Goal: Book appointment/travel/reservation

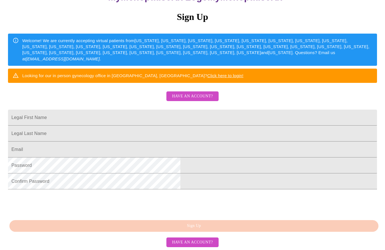
scroll to position [106, 0]
click at [190, 240] on span "Have an account?" at bounding box center [192, 242] width 41 height 7
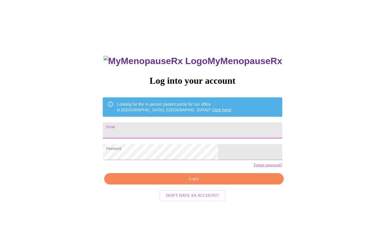
click at [167, 131] on input "Email" at bounding box center [192, 131] width 179 height 16
type input "[EMAIL_ADDRESS][DOMAIN_NAME]"
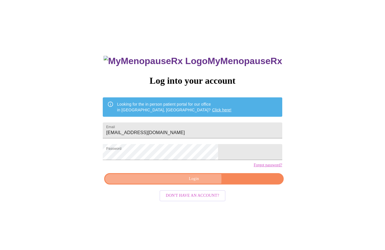
click at [195, 183] on span "Login" at bounding box center [194, 179] width 166 height 7
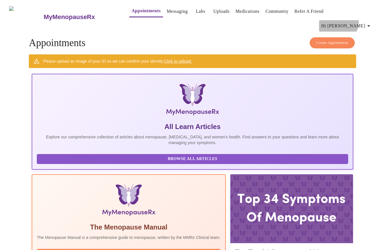
click at [361, 22] on span "Hi [PERSON_NAME]" at bounding box center [346, 26] width 51 height 8
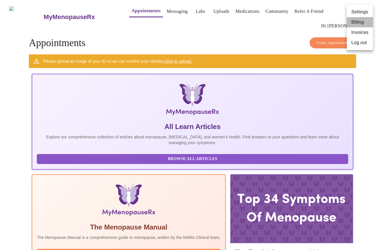
click at [358, 22] on li "Billing" at bounding box center [359, 22] width 26 height 10
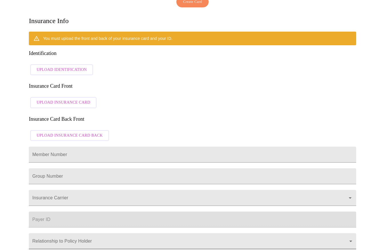
scroll to position [111, 0]
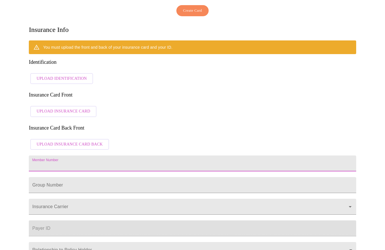
click at [96, 156] on input "Member Number" at bounding box center [192, 164] width 327 height 16
click at [118, 94] on div "You must upload the front and back of your insurance card and your ID. Identifi…" at bounding box center [192, 176] width 327 height 273
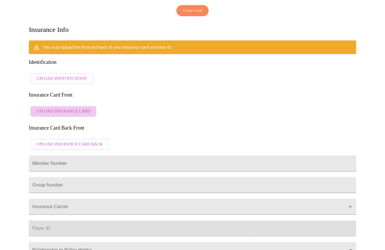
click at [64, 108] on span "Upload Insurance Card" at bounding box center [63, 111] width 54 height 7
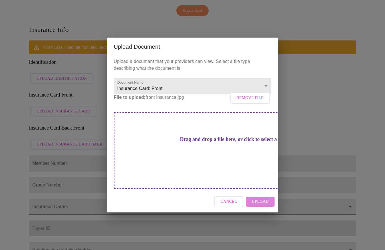
click at [260, 198] on span "Upload" at bounding box center [259, 201] width 17 height 7
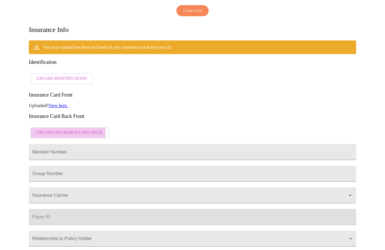
click at [54, 129] on span "Upload Insurance Card Back" at bounding box center [69, 132] width 66 height 7
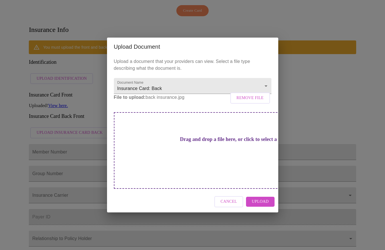
click at [263, 198] on span "Upload" at bounding box center [259, 201] width 17 height 7
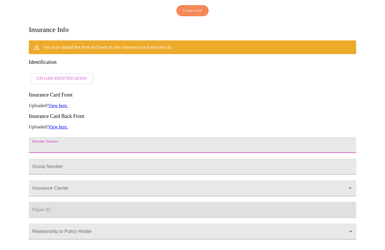
click at [49, 137] on input "Member Number" at bounding box center [192, 145] width 327 height 16
type input "w"
type input "W269173049"
click at [51, 142] on input "Member Number" at bounding box center [192, 145] width 327 height 16
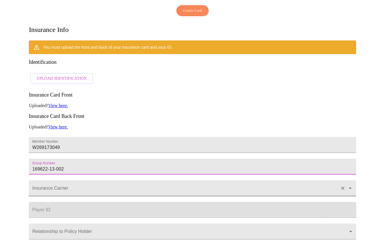
type input "169622-13-002"
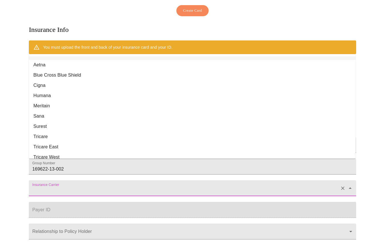
click at [56, 186] on input "Insurance Carrier" at bounding box center [184, 191] width 306 height 11
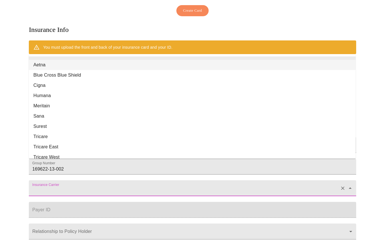
click at [42, 64] on li "Aetna" at bounding box center [192, 65] width 326 height 10
type input "Aetna"
type input "60054"
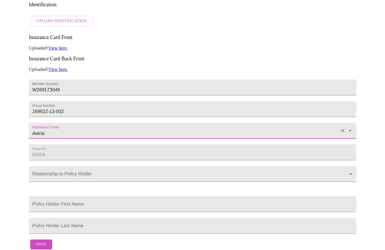
scroll to position [170, 0]
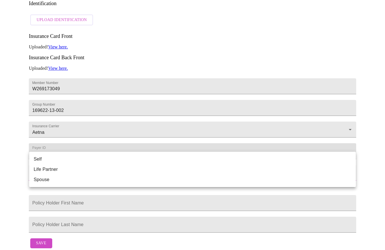
click at [91, 156] on body "MyMenopauseRx Appointments Messaging Labs Uploads Medications Community Refer a…" at bounding box center [192, 42] width 380 height 419
click at [46, 180] on li "Spouse" at bounding box center [192, 180] width 326 height 10
type input "Spouse"
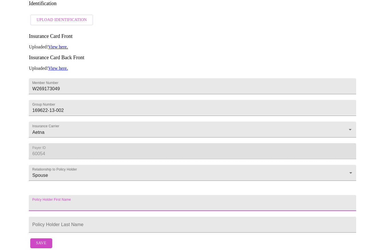
click at [87, 195] on input "Member Number" at bounding box center [192, 203] width 327 height 16
type input "[PERSON_NAME]"
click at [70, 94] on input "Member Number" at bounding box center [192, 86] width 327 height 16
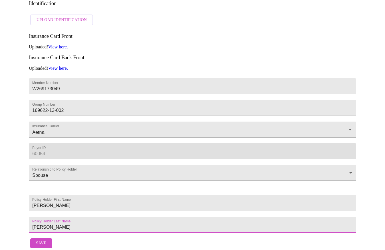
type input "[PERSON_NAME]"
click at [42, 241] on span "Save" at bounding box center [41, 243] width 10 height 7
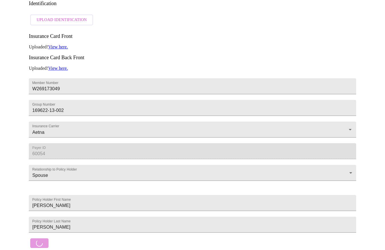
scroll to position [0, 0]
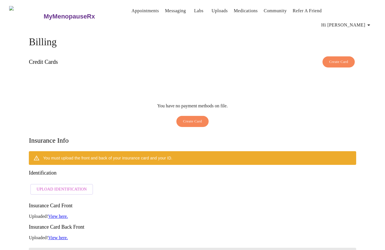
click at [68, 186] on span "Upload Identification" at bounding box center [61, 189] width 50 height 7
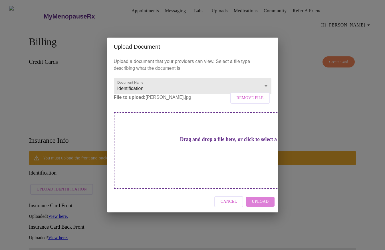
click at [261, 198] on span "Upload" at bounding box center [259, 201] width 17 height 7
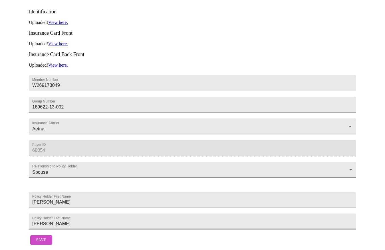
scroll to position [152, 0]
click at [43, 237] on span "Save" at bounding box center [41, 240] width 10 height 7
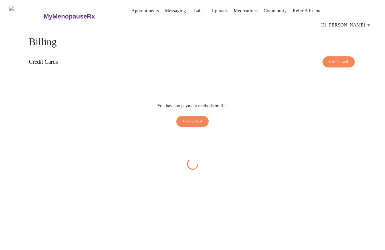
scroll to position [0, 0]
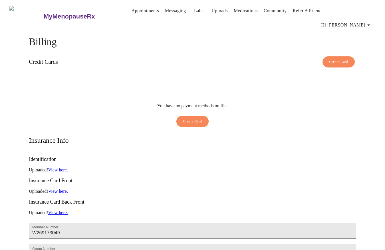
click at [360, 21] on span "Hi [PERSON_NAME]" at bounding box center [346, 25] width 51 height 8
click at [361, 31] on li "Invoices" at bounding box center [359, 33] width 26 height 10
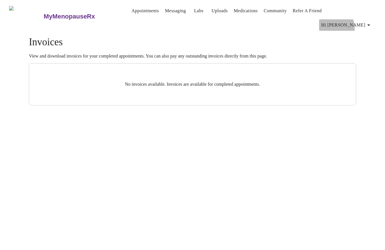
click at [359, 21] on span "Hi [PERSON_NAME]" at bounding box center [346, 25] width 51 height 8
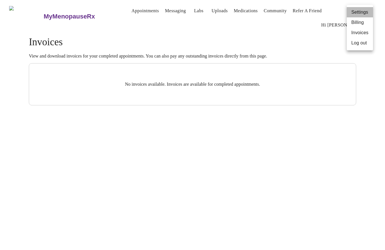
click at [359, 13] on li "Settings" at bounding box center [359, 12] width 26 height 10
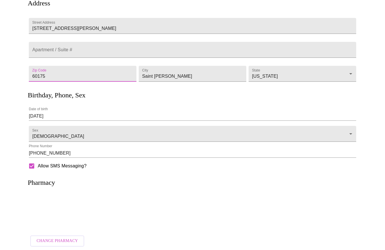
scroll to position [60, 0]
click at [42, 184] on h3 "Pharmacy" at bounding box center [41, 183] width 27 height 8
click at [38, 181] on h3 "Pharmacy" at bounding box center [41, 183] width 27 height 8
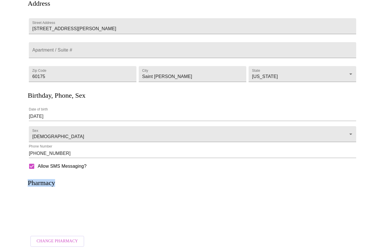
click at [38, 181] on h3 "Pharmacy" at bounding box center [41, 183] width 27 height 8
click at [52, 205] on p at bounding box center [193, 212] width 316 height 15
click at [60, 164] on span "Allow SMS Messaging?" at bounding box center [62, 166] width 49 height 7
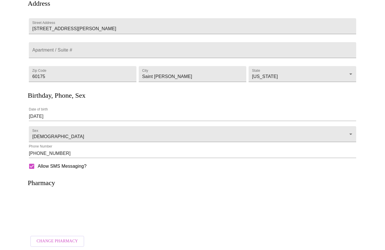
click at [38, 164] on input "Allow SMS Messaging?" at bounding box center [32, 167] width 12 height 12
click at [34, 163] on input "Allow SMS Messaging?" at bounding box center [32, 167] width 12 height 12
checkbox input "true"
click at [62, 238] on span "Change Pharmacy" at bounding box center [56, 241] width 41 height 7
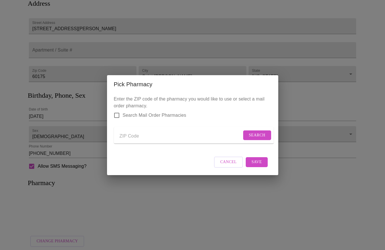
click at [140, 134] on input "Send a message to your care team" at bounding box center [180, 136] width 122 height 9
click at [256, 133] on span "Search" at bounding box center [257, 135] width 17 height 7
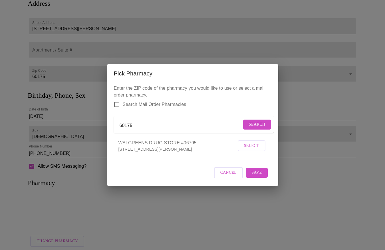
click at [192, 157] on li "WALGREENS DRUG STORE #06795 [STREET_ADDRESS][PERSON_NAME] Select" at bounding box center [192, 145] width 157 height 21
click at [153, 119] on form "60175 Search" at bounding box center [194, 124] width 160 height 17
click at [135, 126] on input "60175" at bounding box center [180, 125] width 122 height 9
type input "60174"
click at [261, 122] on span "Search" at bounding box center [257, 124] width 17 height 7
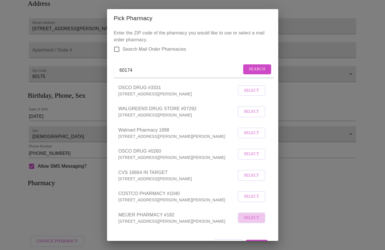
click at [255, 222] on span "Select" at bounding box center [251, 218] width 15 height 7
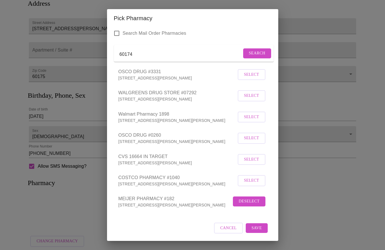
scroll to position [23, 0]
click at [258, 227] on span "Save" at bounding box center [256, 228] width 10 height 7
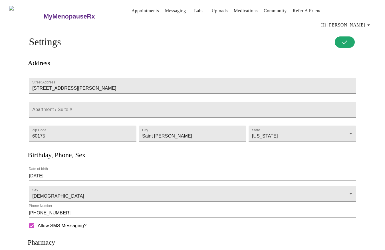
scroll to position [0, 0]
click at [362, 21] on span "Hi [PERSON_NAME]" at bounding box center [346, 25] width 51 height 8
click at [358, 13] on li "Settings" at bounding box center [359, 12] width 26 height 10
click at [133, 12] on link "Appointments" at bounding box center [144, 11] width 27 height 8
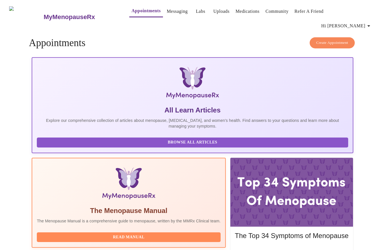
click at [343, 40] on span "Create Appointment" at bounding box center [332, 43] width 32 height 7
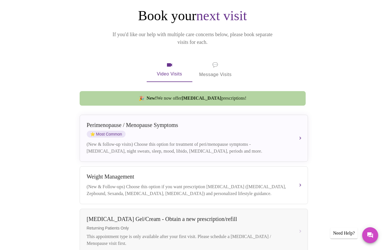
scroll to position [68, 0]
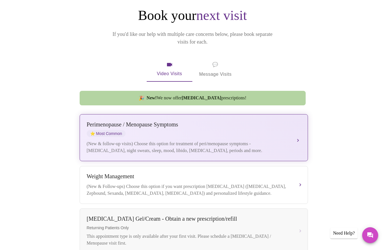
click at [234, 125] on div "[MEDICAL_DATA] / Menopause Symptoms ⭐ Most Common (New & follow-up visits) Choo…" at bounding box center [194, 137] width 214 height 33
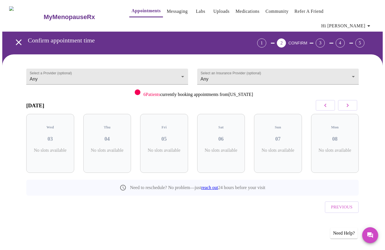
scroll to position [0, 0]
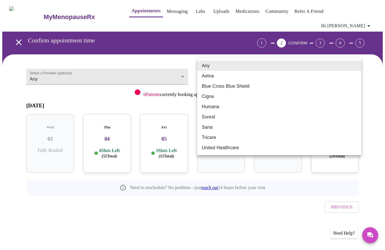
click at [352, 64] on body "MyMenopauseRx Appointments Messaging Labs Uploads Medications Community Refer a…" at bounding box center [192, 122] width 380 height 240
click at [216, 74] on li "Aetna" at bounding box center [279, 76] width 164 height 10
type input "Aetna"
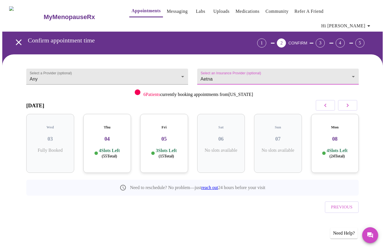
click at [255, 201] on div "Select a Provider (optional) Any Any Select an Insurance Provider (optional) Ae…" at bounding box center [192, 145] width 346 height 169
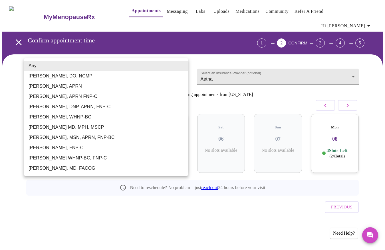
click at [167, 64] on body "MyMenopauseRx Appointments Messaging Labs Uploads Medications Community Refer a…" at bounding box center [192, 122] width 380 height 240
click at [167, 64] on li "Any" at bounding box center [106, 66] width 164 height 10
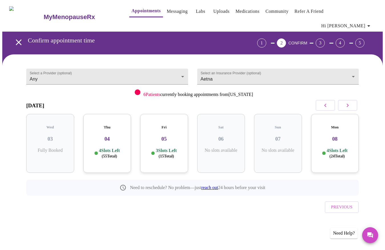
click at [95, 131] on div "Thu 04 4 Slots Left ( 55 Total)" at bounding box center [107, 143] width 48 height 59
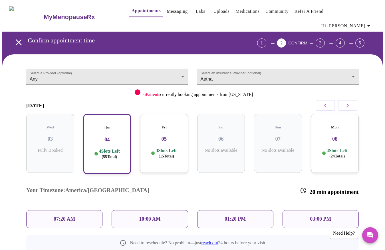
click at [157, 216] on p "10:00 AM" at bounding box center [150, 219] width 22 height 6
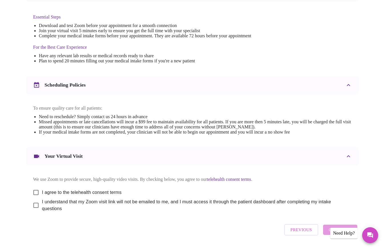
scroll to position [151, 0]
click at [34, 187] on input "I agree to the telehealth consent terms" at bounding box center [36, 192] width 12 height 12
checkbox input "true"
click at [34, 203] on input "I understand that my Zoom visit link will not be emailed to me, and I must acce…" at bounding box center [36, 205] width 12 height 12
checkbox input "true"
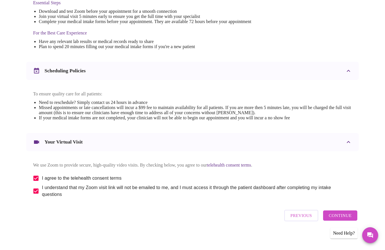
scroll to position [165, 0]
click at [342, 214] on span "Continue" at bounding box center [339, 215] width 23 height 7
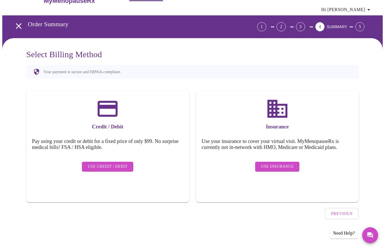
scroll to position [0, 0]
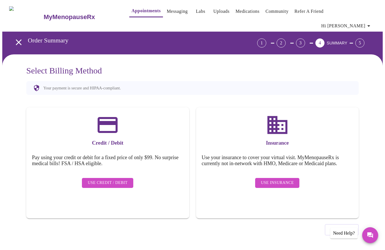
click at [281, 180] on span "Use Insurance" at bounding box center [277, 183] width 33 height 7
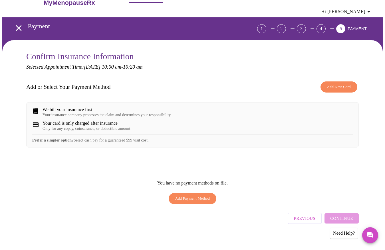
scroll to position [13, 0]
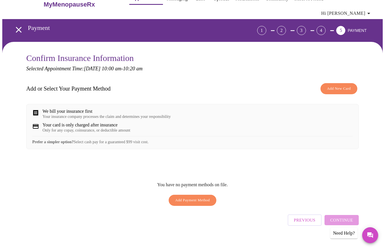
click at [60, 109] on div "We bill your insurance first Your insurance company processes the claim and det…" at bounding box center [106, 114] width 128 height 10
click at [186, 197] on span "Add Payment Method" at bounding box center [192, 200] width 35 height 7
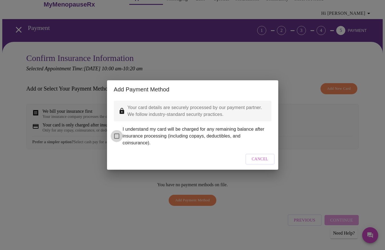
click at [118, 133] on input "I understand my card will be charged for any remaining balance after insurance …" at bounding box center [117, 136] width 12 height 12
checkbox input "true"
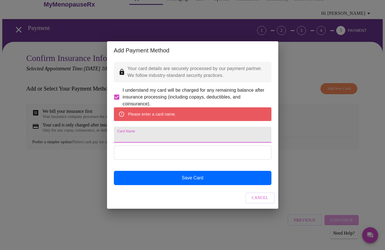
click at [156, 135] on input "Card Name" at bounding box center [192, 135] width 157 height 16
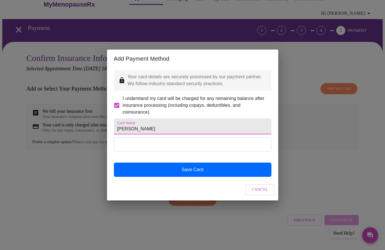
type input "[PERSON_NAME]"
click at [302, 159] on div "Add Payment Method Your card details are securely processed by our payment part…" at bounding box center [192, 125] width 385 height 250
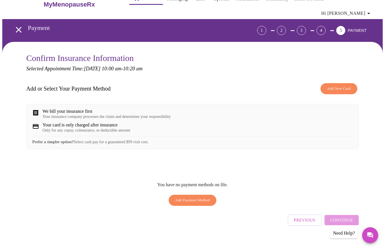
click at [198, 197] on span "Add Payment Method" at bounding box center [192, 200] width 35 height 7
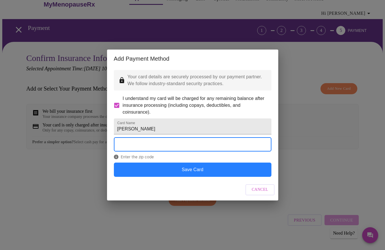
click at [198, 177] on button "Save Card" at bounding box center [192, 170] width 157 height 14
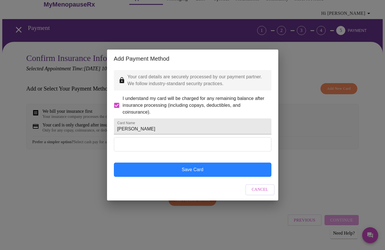
scroll to position [0, 0]
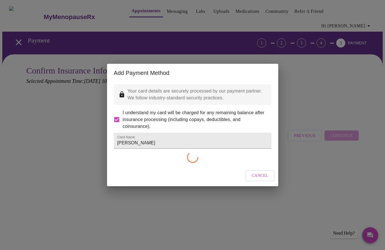
checkbox input "false"
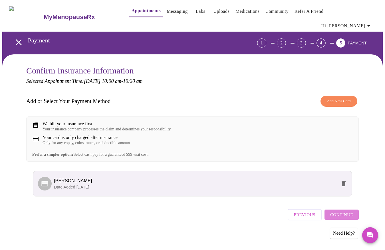
click at [347, 214] on span "Continue" at bounding box center [341, 214] width 23 height 7
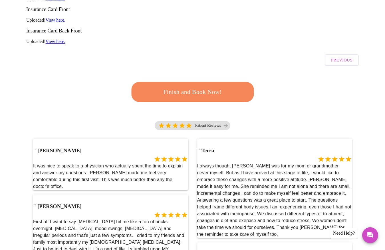
scroll to position [135, 0]
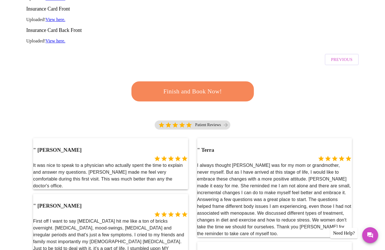
click at [191, 86] on span "Finish and Book Now!" at bounding box center [192, 91] width 106 height 11
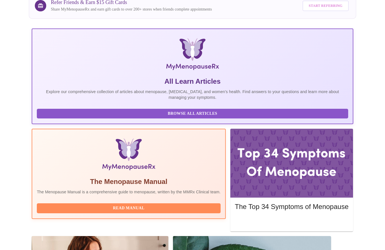
scroll to position [61, 0]
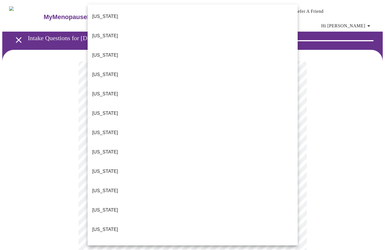
click at [113, 240] on li "[US_STATE]" at bounding box center [193, 249] width 210 height 19
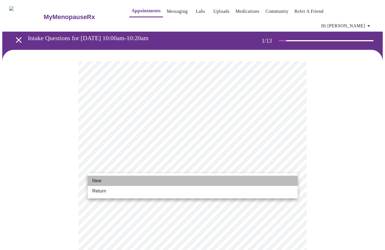
click at [144, 179] on li "New" at bounding box center [193, 181] width 210 height 10
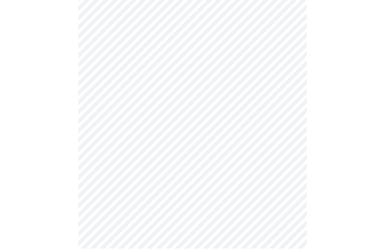
scroll to position [262, 0]
click at [238, 171] on body "MyMenopauseRx Appointments Messaging Labs Uploads Medications Community Refer a…" at bounding box center [192, 0] width 380 height 520
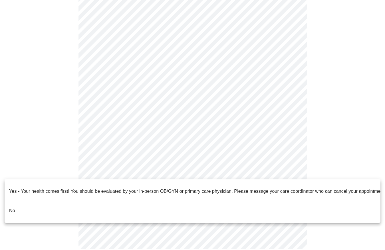
click at [14, 208] on p "No" at bounding box center [12, 211] width 6 height 7
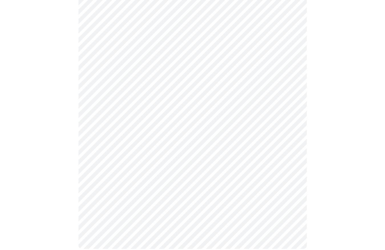
scroll to position [0, 0]
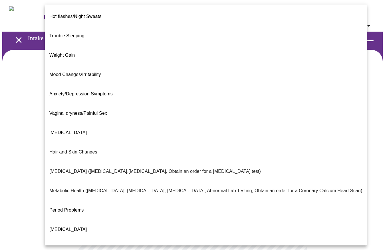
click at [146, 115] on body "MyMenopauseRx Appointments Messaging Labs Uploads Medications Community Refer a…" at bounding box center [192, 177] width 380 height 350
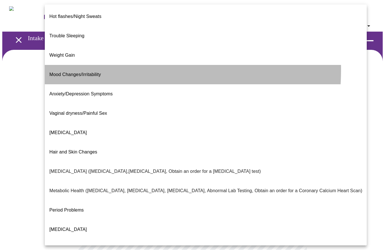
click at [81, 72] on span "Mood Changes/Irritability" at bounding box center [75, 74] width 52 height 5
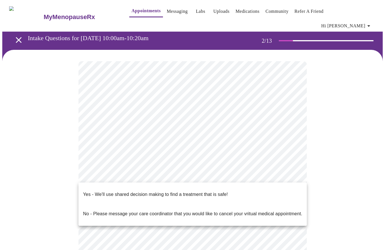
click at [170, 177] on body "MyMenopauseRx Appointments Messaging Labs Uploads Medications Community Refer a…" at bounding box center [192, 175] width 380 height 347
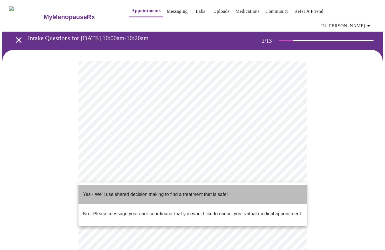
click at [171, 191] on p "Yes - We'll use shared decision making to find a treatment that is safe!" at bounding box center [155, 194] width 145 height 7
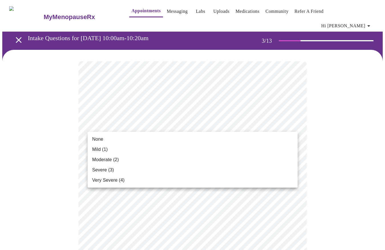
click at [301, 124] on div at bounding box center [192, 125] width 385 height 250
click at [209, 157] on li "Moderate (2)" at bounding box center [193, 160] width 210 height 10
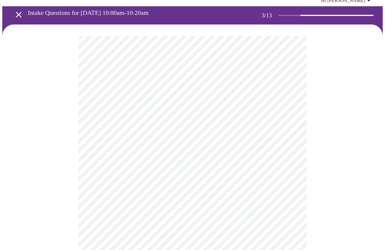
scroll to position [27, 0]
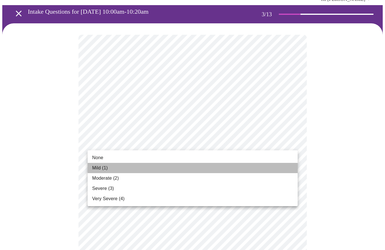
click at [106, 168] on span "Mild (1)" at bounding box center [100, 168] width 16 height 7
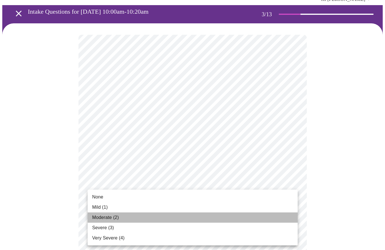
click at [137, 222] on li "Moderate (2)" at bounding box center [193, 218] width 210 height 10
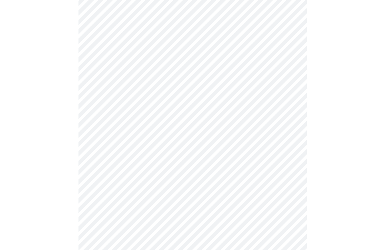
scroll to position [78, 0]
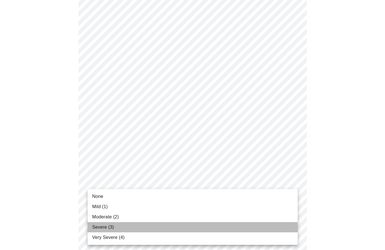
click at [134, 228] on li "Severe (3)" at bounding box center [193, 227] width 210 height 10
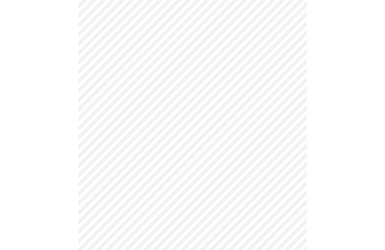
scroll to position [151, 0]
click at [159, 145] on body "MyMenopauseRx Appointments Messaging Labs Uploads Medications Community Refer a…" at bounding box center [192, 217] width 380 height 733
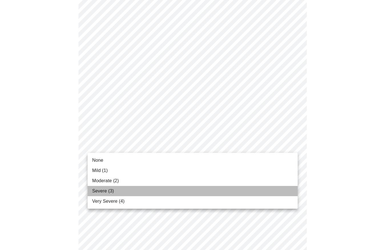
click at [128, 190] on li "Severe (3)" at bounding box center [193, 191] width 210 height 10
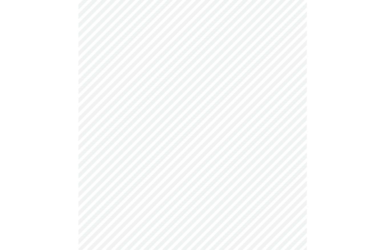
click at [140, 181] on body "MyMenopauseRx Appointments Messaging Labs Uploads Medications Community Refer a…" at bounding box center [192, 213] width 380 height 725
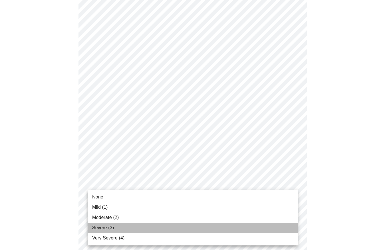
click at [126, 227] on li "Severe (3)" at bounding box center [193, 228] width 210 height 10
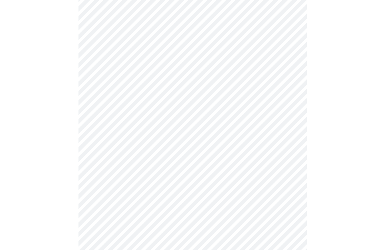
scroll to position [223, 0]
click at [144, 158] on body "MyMenopauseRx Appointments Messaging Labs Uploads Medications Community Refer a…" at bounding box center [192, 138] width 380 height 717
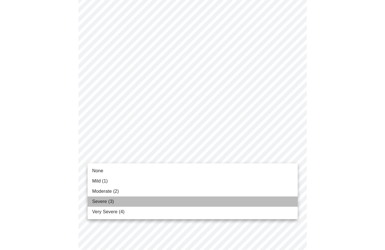
click at [128, 203] on li "Severe (3)" at bounding box center [193, 202] width 210 height 10
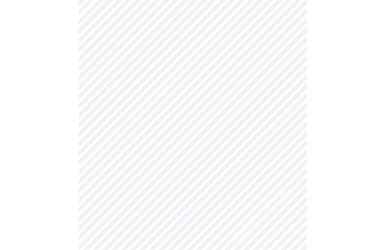
scroll to position [278, 0]
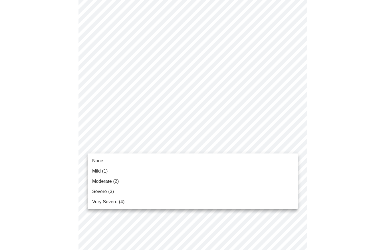
click at [147, 143] on body "MyMenopauseRx Appointments Messaging Labs Uploads Medications Community Refer a…" at bounding box center [192, 79] width 380 height 709
click at [134, 171] on li "Mild (1)" at bounding box center [193, 171] width 210 height 10
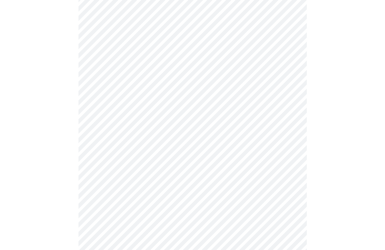
scroll to position [328, 0]
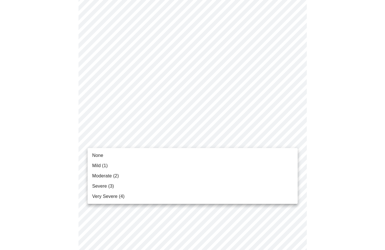
click at [139, 140] on body "MyMenopauseRx Appointments Messaging Labs Uploads Medications Community Refer a…" at bounding box center [192, 25] width 380 height 702
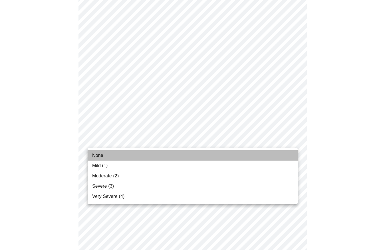
click at [131, 153] on li "None" at bounding box center [193, 156] width 210 height 10
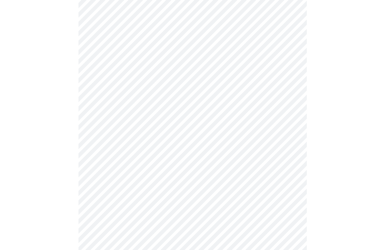
scroll to position [360, 0]
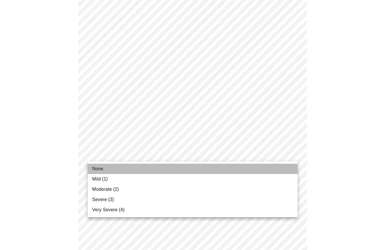
click at [139, 169] on li "None" at bounding box center [193, 169] width 210 height 10
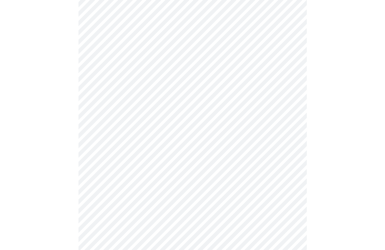
scroll to position [399, 0]
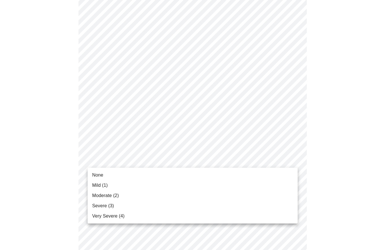
click at [134, 207] on li "Severe (3)" at bounding box center [193, 206] width 210 height 10
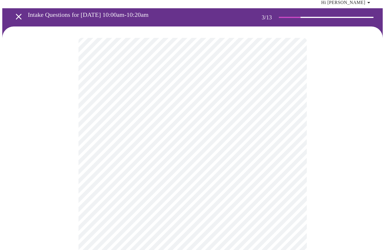
scroll to position [17, 0]
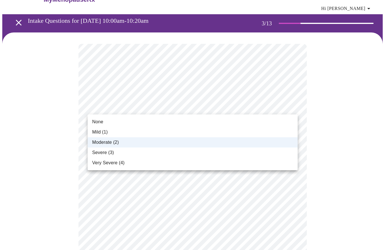
click at [140, 107] on div at bounding box center [192, 125] width 385 height 250
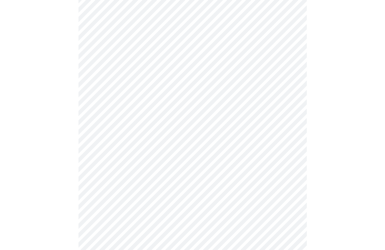
scroll to position [224, 0]
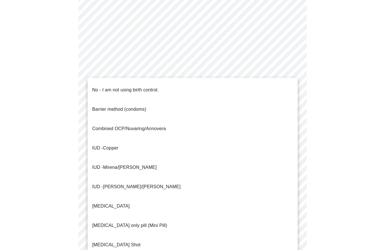
click at [188, 170] on body "MyMenopauseRx Appointments Messaging Labs Uploads Medications Community Refer a…" at bounding box center [192, 62] width 380 height 569
click at [161, 86] on li "No - I am not using birth control." at bounding box center [193, 89] width 210 height 19
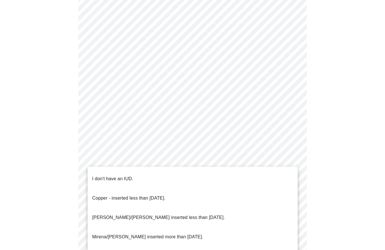
click at [181, 215] on body "MyMenopauseRx Appointments Messaging Labs Uploads Medications Community Refer a…" at bounding box center [192, 61] width 380 height 566
click at [142, 178] on li "I don't have an IUD." at bounding box center [193, 178] width 210 height 19
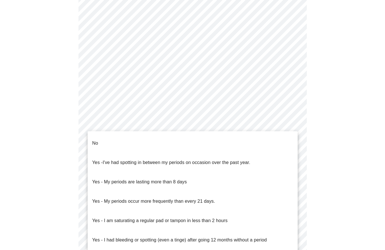
click at [152, 121] on body "MyMenopauseRx Appointments Messaging Labs Uploads Medications Community Refer a…" at bounding box center [192, 59] width 380 height 563
click at [155, 198] on p "Yes - My periods occur more frequently than every 21 days." at bounding box center [153, 201] width 123 height 7
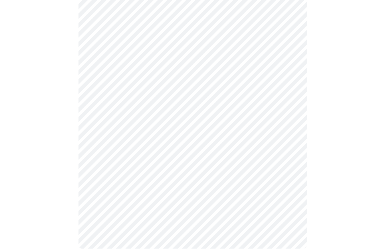
scroll to position [302, 0]
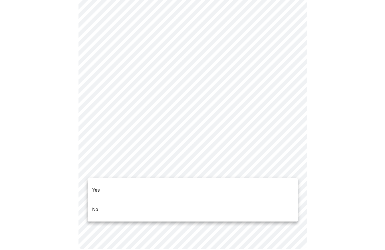
click at [141, 184] on li "Yes" at bounding box center [193, 190] width 210 height 19
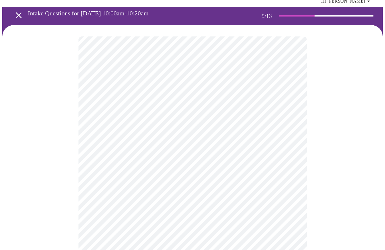
scroll to position [25, 0]
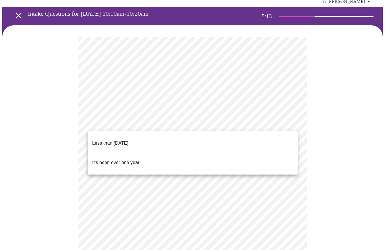
click at [129, 122] on body "MyMenopauseRx Appointments Messaging Labs Uploads Medications Community Refer a…" at bounding box center [192, 194] width 380 height 432
click at [129, 143] on span "Less than [DATE]." at bounding box center [110, 143] width 37 height 16
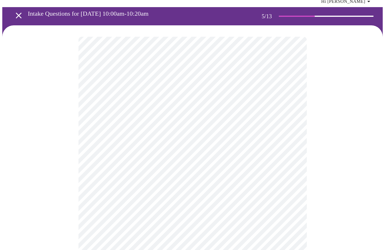
click at [145, 175] on body "MyMenopauseRx Appointments Messaging Labs Uploads Medications Community Refer a…" at bounding box center [192, 192] width 380 height 429
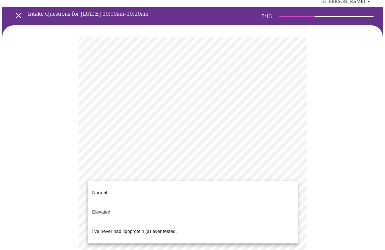
click at [119, 228] on p "I've never had lipoprotein (a) ever tested." at bounding box center [134, 231] width 85 height 7
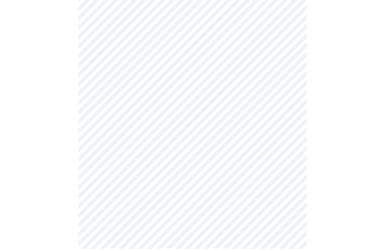
scroll to position [0, 0]
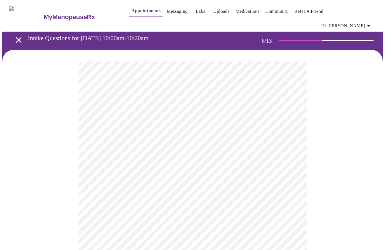
click at [159, 166] on body "MyMenopauseRx Appointments Messaging Labs Uploads Medications Community Refer a…" at bounding box center [192, 158] width 380 height 312
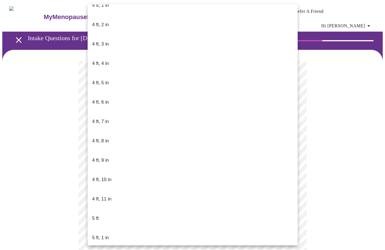
scroll to position [263, 0]
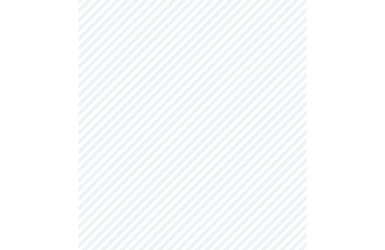
scroll to position [1458, 0]
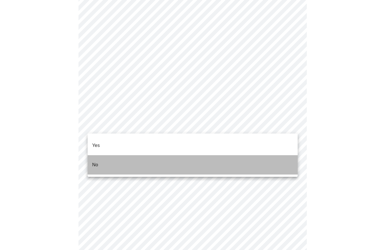
click at [110, 155] on li "No" at bounding box center [193, 164] width 210 height 19
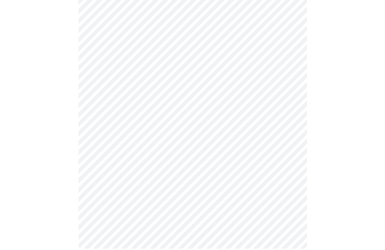
scroll to position [306, 0]
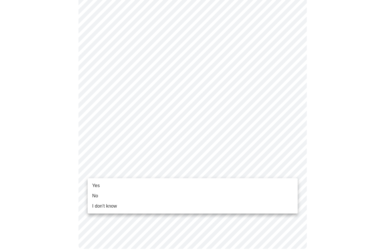
click at [100, 189] on li "Yes" at bounding box center [193, 186] width 210 height 10
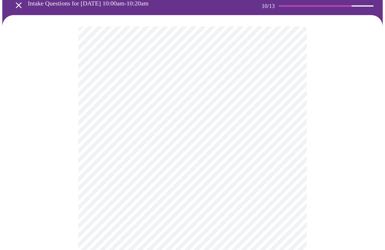
scroll to position [35, 0]
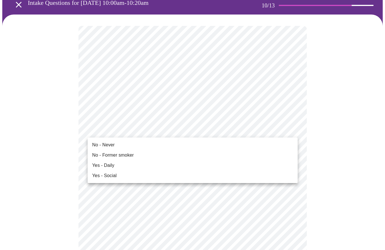
click at [115, 145] on li "No - Never" at bounding box center [193, 145] width 210 height 10
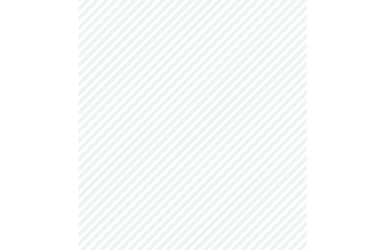
scroll to position [461, 0]
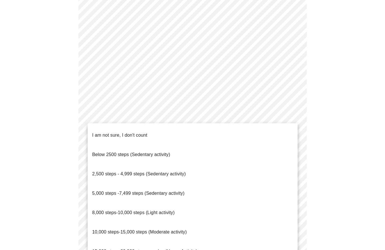
click at [144, 133] on span "I am not sure, I don't count" at bounding box center [119, 135] width 55 height 5
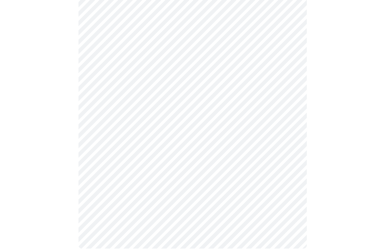
scroll to position [492, 0]
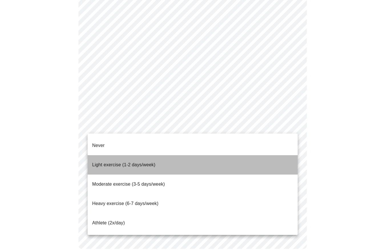
click at [135, 163] on span "Light exercise (1-2 days/week)" at bounding box center [123, 165] width 63 height 5
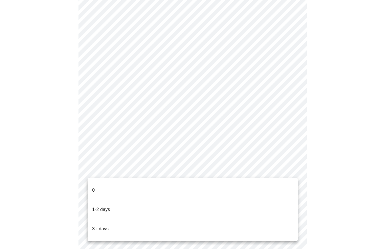
click at [113, 190] on li "0" at bounding box center [193, 190] width 210 height 19
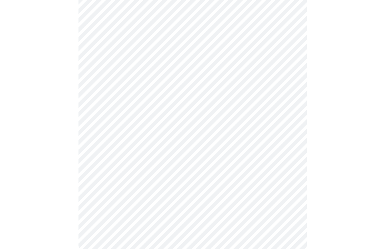
scroll to position [0, 0]
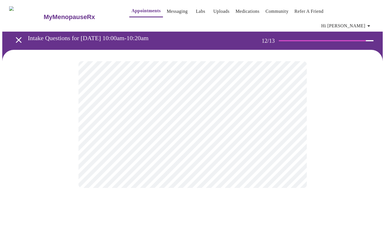
click at [235, 118] on body "MyMenopauseRx Appointments Messaging Labs Uploads Medications Community Refer a…" at bounding box center [192, 100] width 380 height 197
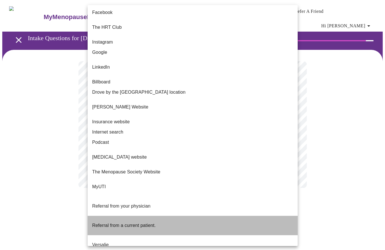
click at [200, 216] on li "Referral from a current patient." at bounding box center [193, 225] width 210 height 19
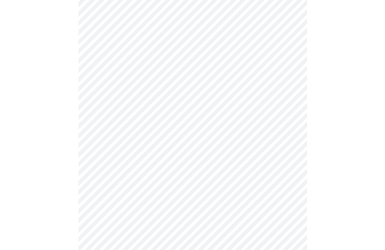
scroll to position [163, 0]
